Goal: Task Accomplishment & Management: Manage account settings

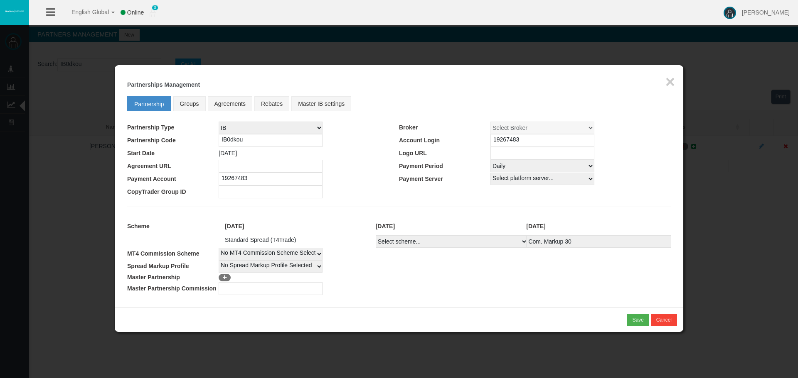
select select "25"
select select "1"
drag, startPoint x: 0, startPoint y: 0, endPoint x: 669, endPoint y: 88, distance: 674.9
click at [669, 88] on button "×" at bounding box center [670, 82] width 10 height 17
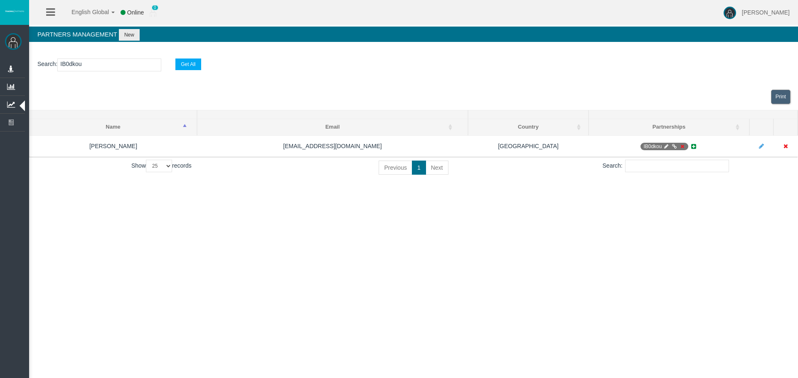
click at [81, 66] on input "IB0dkou" at bounding box center [109, 65] width 104 height 13
paste input "11ars"
type input "IB11ars"
select select "25"
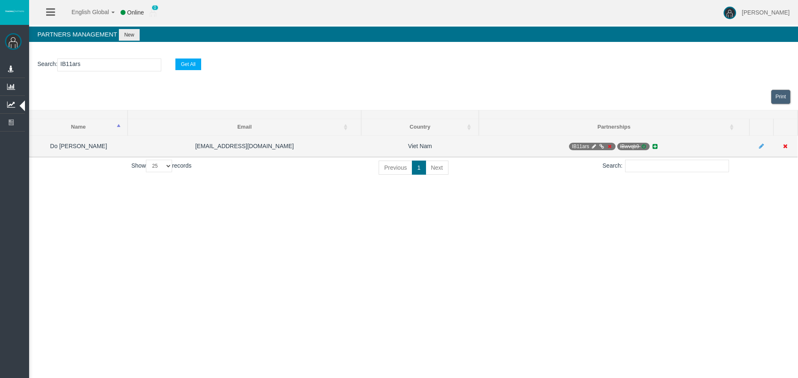
type input "IB11ars"
click at [594, 146] on icon at bounding box center [593, 146] width 6 height 5
select select "0"
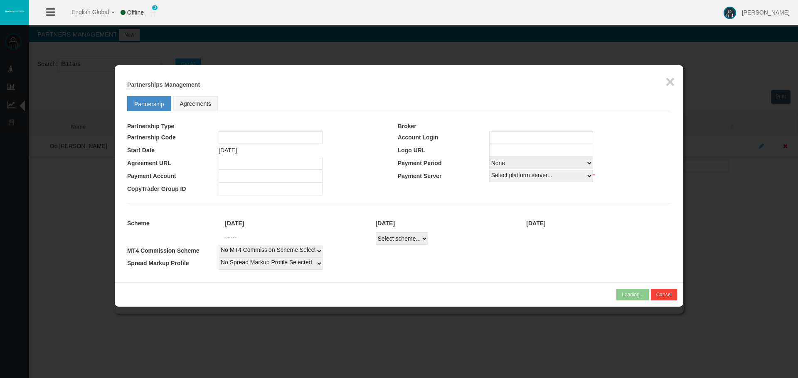
type input "IB11ars"
type input "19267431"
select select "1"
type input "19267431"
select select
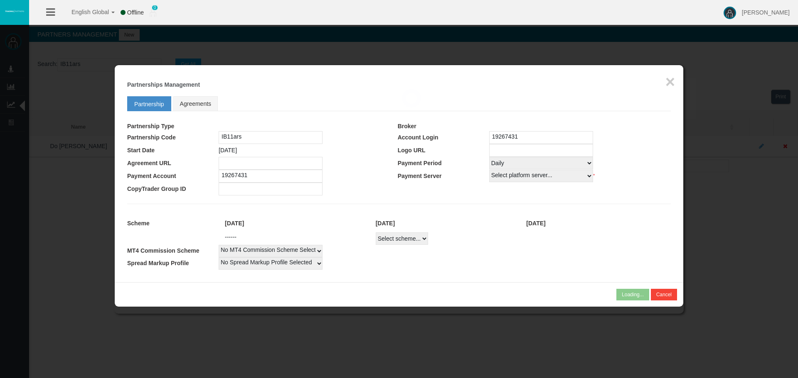
select select
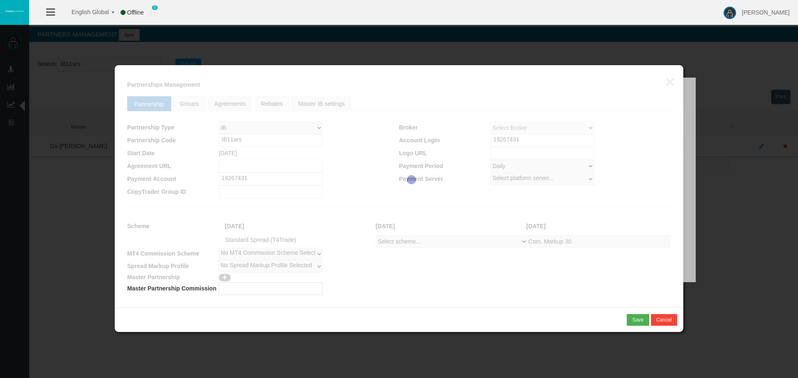
select select "1"
select select
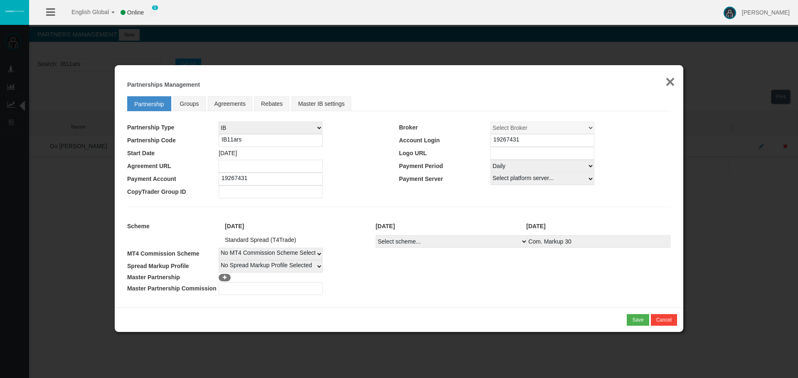
click at [670, 80] on button "×" at bounding box center [670, 82] width 10 height 17
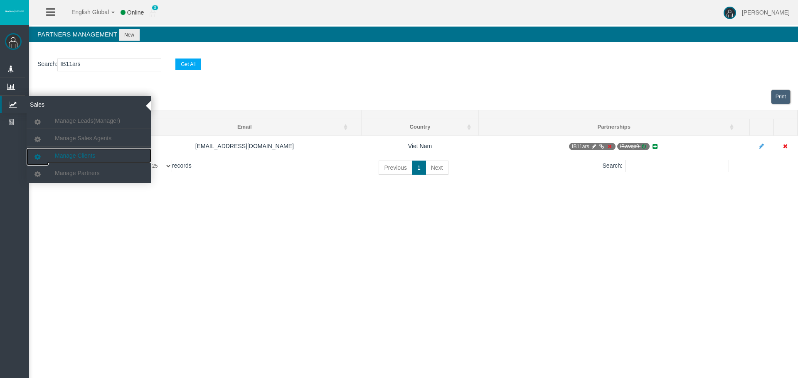
click at [59, 151] on link "Manage Clients" at bounding box center [89, 155] width 125 height 15
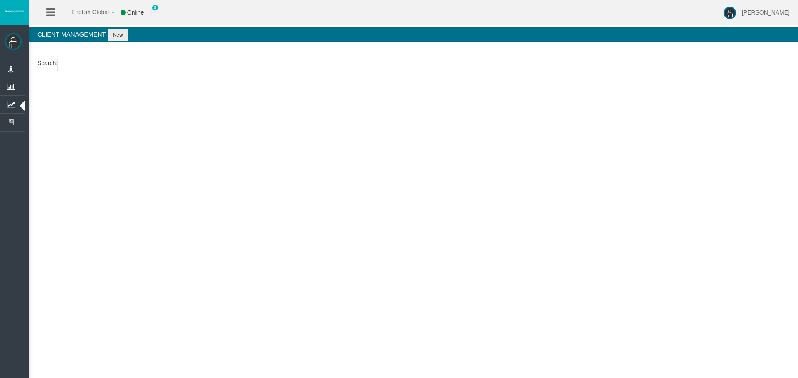
click at [77, 61] on input "number" at bounding box center [109, 65] width 104 height 13
paste input "26101608"
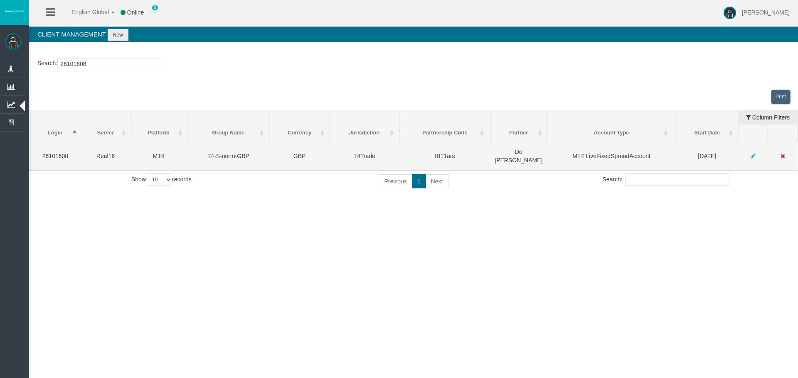
click at [782, 153] on icon at bounding box center [782, 156] width 5 height 6
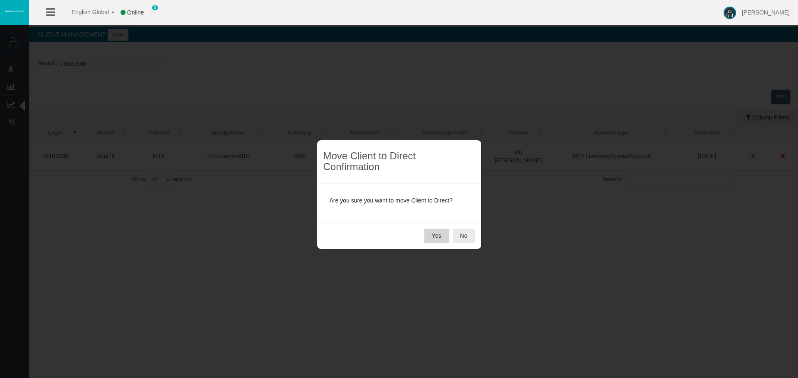
click at [433, 235] on button "Yes" at bounding box center [436, 236] width 25 height 14
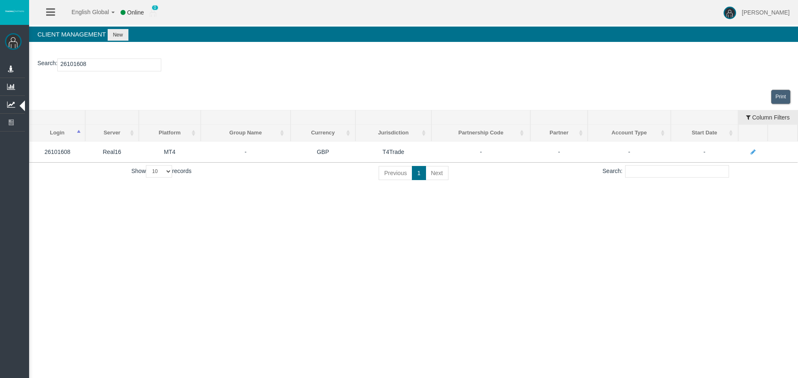
click at [79, 59] on input "26101608" at bounding box center [109, 65] width 104 height 13
paste input "573"
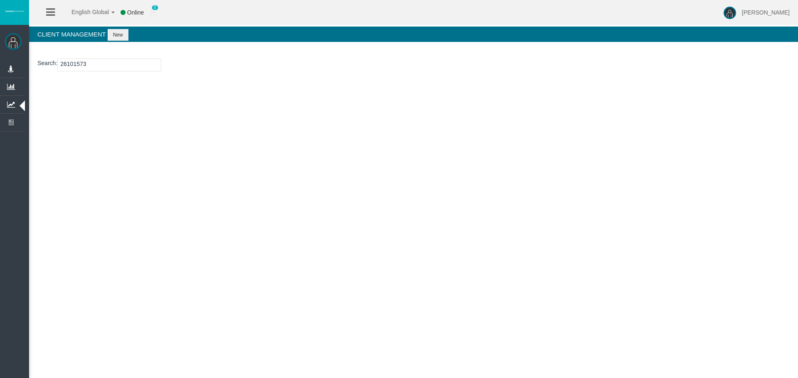
type input "26101573"
click at [113, 31] on button "New" at bounding box center [118, 35] width 21 height 12
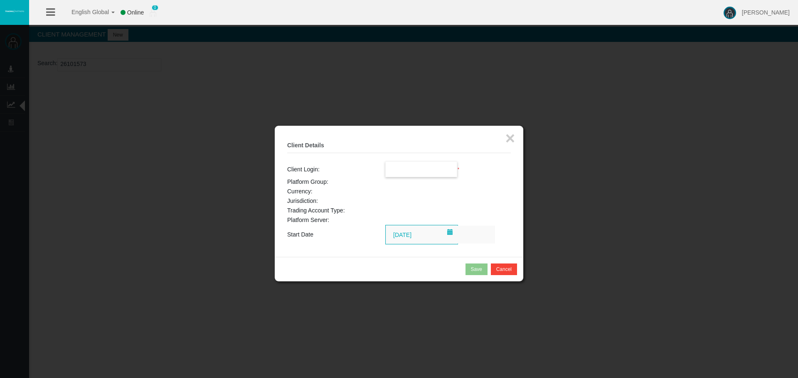
click at [423, 169] on input "text" at bounding box center [420, 169] width 71 height 15
paste input "26101573"
click at [411, 184] on span "26101573" at bounding box center [403, 184] width 26 height 7
type input "26101573"
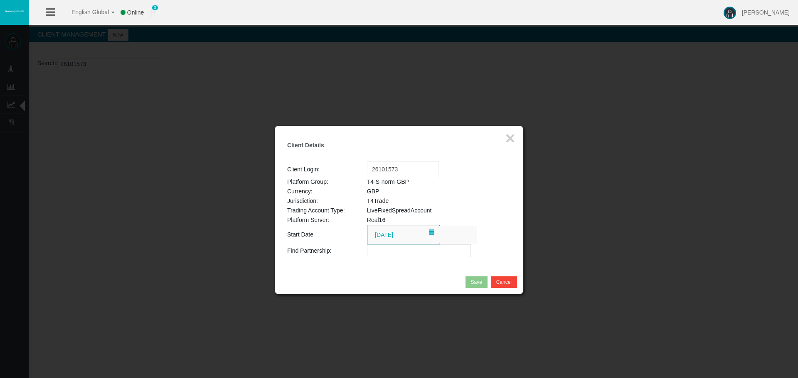
click at [377, 250] on input "text" at bounding box center [419, 251] width 104 height 13
paste input "IBa9rkj"
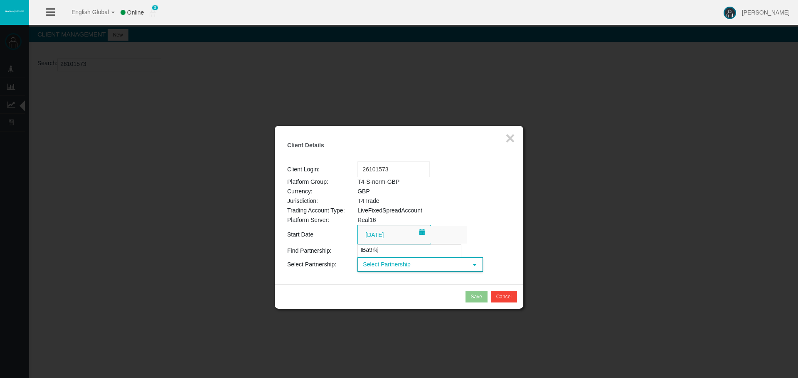
type input "IBa9rkj"
click at [387, 265] on span "Select Partnership" at bounding box center [412, 264] width 109 height 13
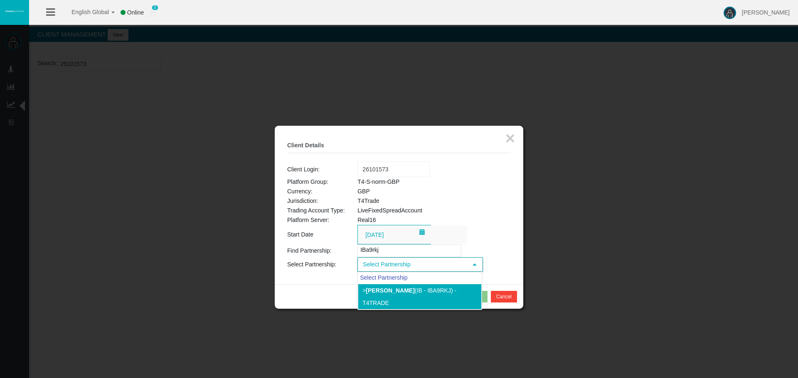
click at [384, 295] on li "> [PERSON_NAME] (IB - IBa9rkj) - T4Trade" at bounding box center [420, 297] width 124 height 26
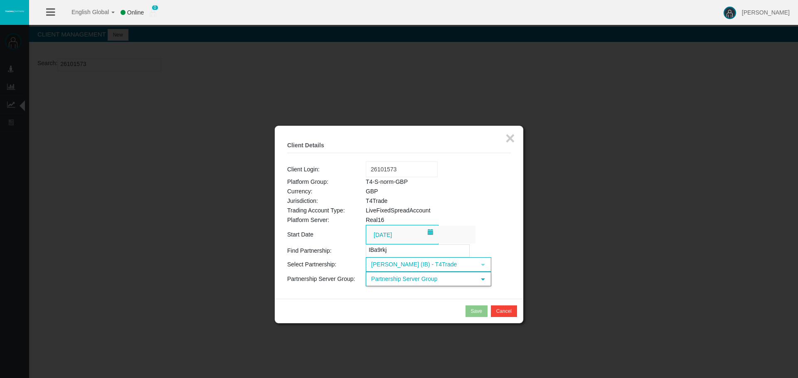
click at [387, 280] on span "Partnership Server Group" at bounding box center [420, 279] width 109 height 13
click at [425, 283] on span "Partnership Server Group" at bounding box center [420, 279] width 109 height 13
click at [405, 313] on li "T4-S-norm-GBP (GBP)" at bounding box center [428, 318] width 124 height 13
click at [476, 312] on div "Save" at bounding box center [476, 311] width 11 height 7
